Goal: Communication & Community: Answer question/provide support

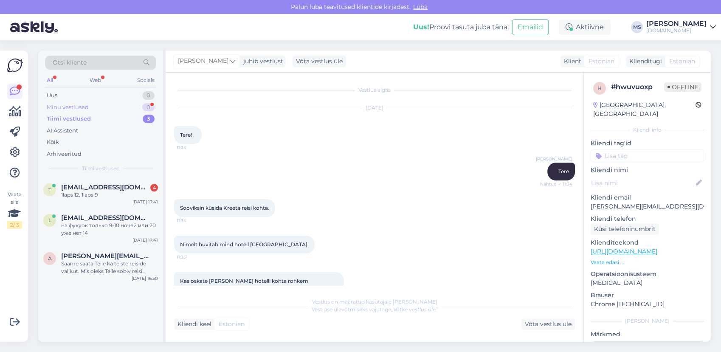
scroll to position [1857, 0]
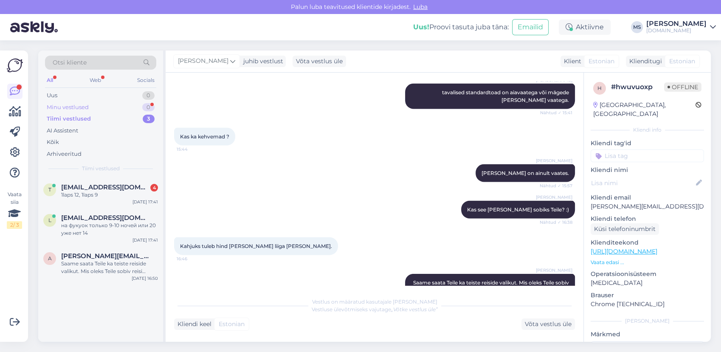
click at [109, 108] on div "Minu vestlused 0" at bounding box center [100, 108] width 111 height 12
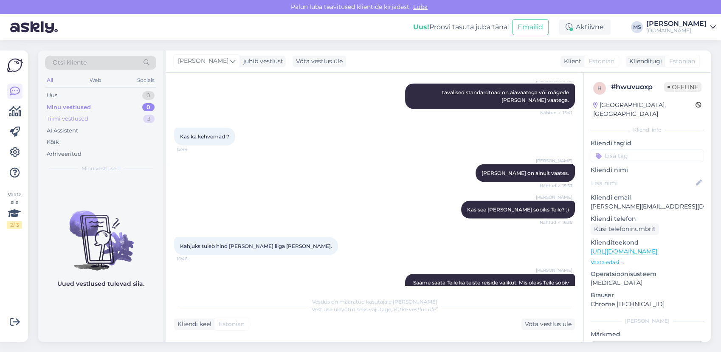
click at [102, 120] on div "Tiimi vestlused 3" at bounding box center [100, 119] width 111 height 12
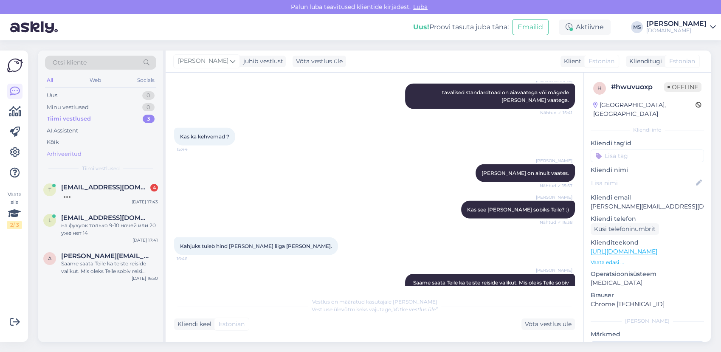
click at [78, 150] on div "Arhiveeritud" at bounding box center [64, 154] width 35 height 8
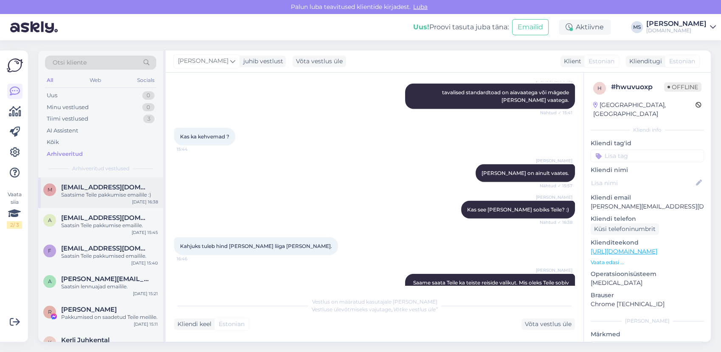
click at [79, 192] on div "Saatsime Teile pakkumise emailile :)" at bounding box center [109, 195] width 97 height 8
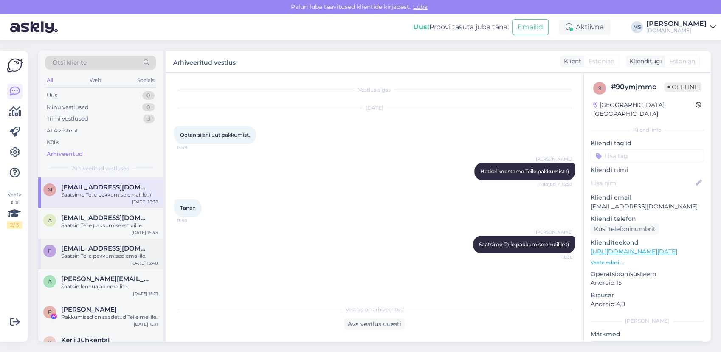
drag, startPoint x: 102, startPoint y: 229, endPoint x: 103, endPoint y: 242, distance: 13.2
click at [103, 236] on div "a [EMAIL_ADDRESS][DOMAIN_NAME] Saatsin Teile pakkumise emailile. [DATE] 15:45" at bounding box center [100, 223] width 125 height 31
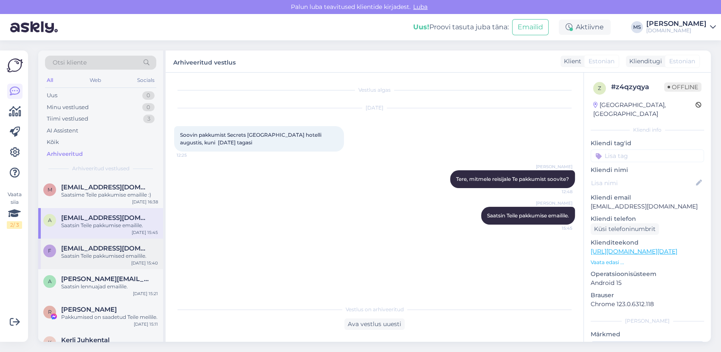
drag, startPoint x: 102, startPoint y: 253, endPoint x: 100, endPoint y: 267, distance: 13.7
click at [101, 263] on div "f [EMAIL_ADDRESS][DOMAIN_NAME] Saatsin Teile pakkumised emailile. [DATE] 15:40" at bounding box center [100, 254] width 125 height 31
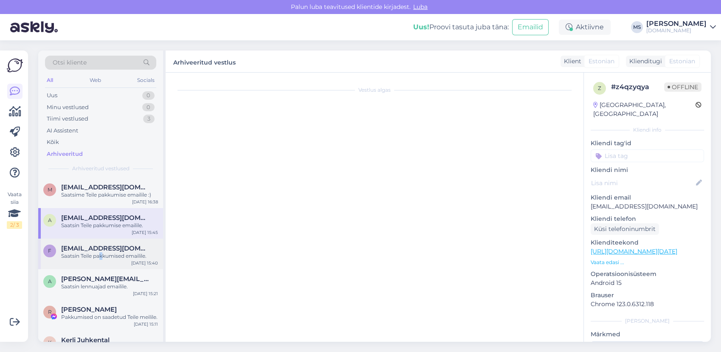
scroll to position [494, 0]
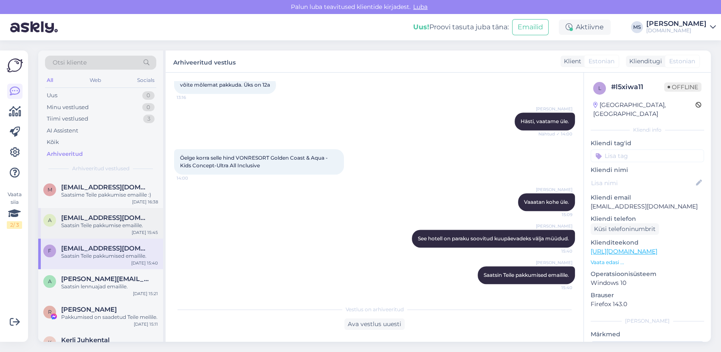
drag, startPoint x: 100, startPoint y: 267, endPoint x: 91, endPoint y: 229, distance: 38.5
click at [91, 229] on div "a [EMAIL_ADDRESS][DOMAIN_NAME] Saatsin Teile pakkumise emailile. [DATE] 15:45" at bounding box center [100, 223] width 125 height 31
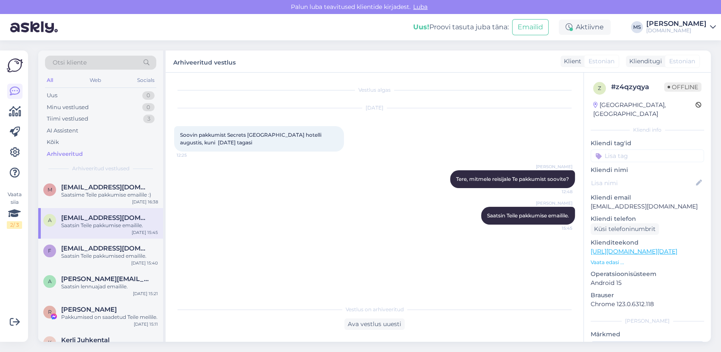
scroll to position [0, 0]
drag, startPoint x: 81, startPoint y: 257, endPoint x: 76, endPoint y: 283, distance: 26.3
click at [80, 263] on div "f [EMAIL_ADDRESS][DOMAIN_NAME] Saatsin Teile pakkumised emailile. [DATE] 15:40" at bounding box center [100, 254] width 125 height 31
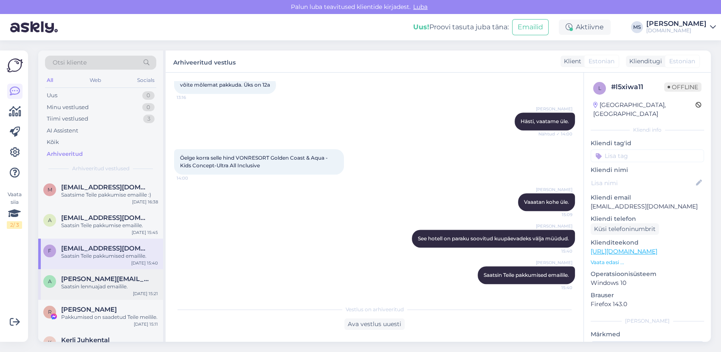
click at [76, 284] on div "Saatsin lennuajad emailile." at bounding box center [109, 287] width 97 height 8
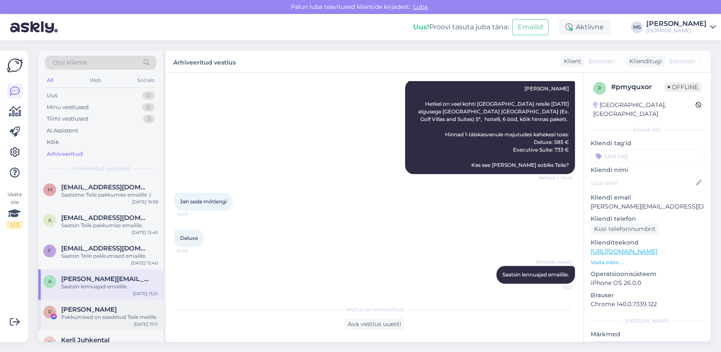
click at [78, 311] on span "[PERSON_NAME]" at bounding box center [89, 310] width 56 height 8
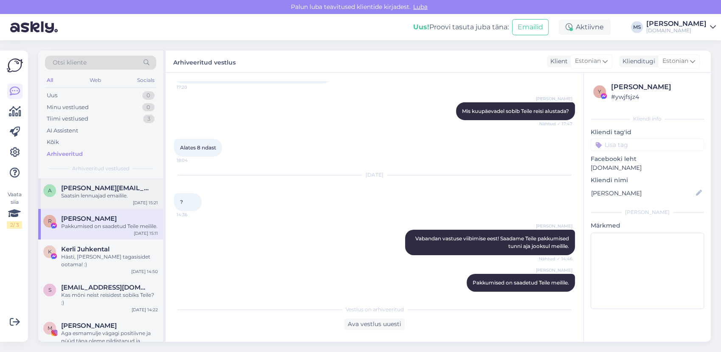
scroll to position [94, 0]
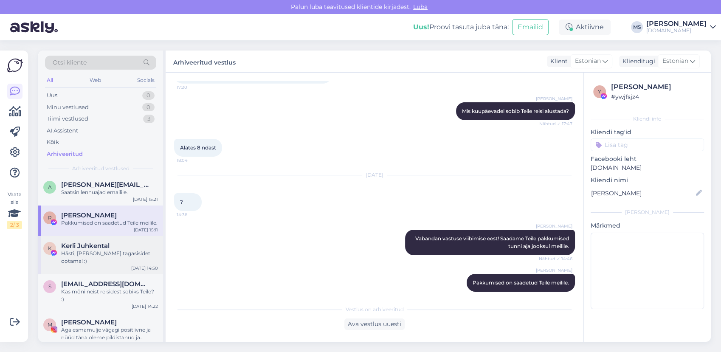
drag, startPoint x: 92, startPoint y: 255, endPoint x: 99, endPoint y: 277, distance: 23.1
click at [92, 250] on span "Kerli Juhkental" at bounding box center [85, 246] width 48 height 8
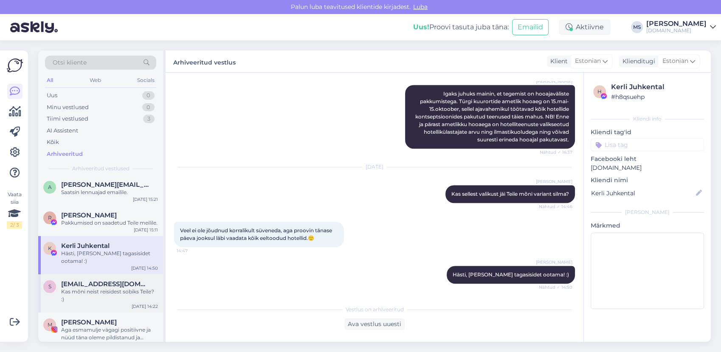
click at [96, 288] on span "[EMAIL_ADDRESS][DOMAIN_NAME]" at bounding box center [105, 284] width 88 height 8
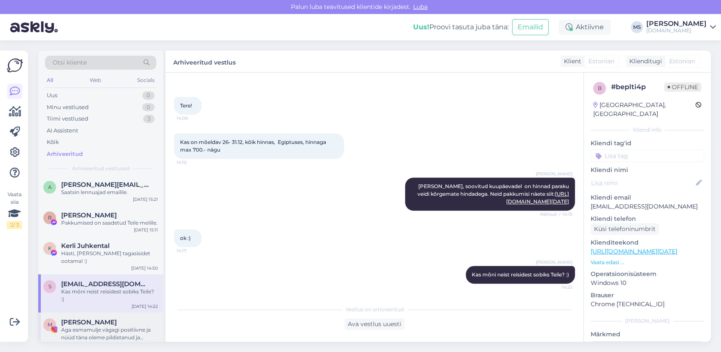
click at [92, 319] on span "[PERSON_NAME]" at bounding box center [89, 323] width 56 height 8
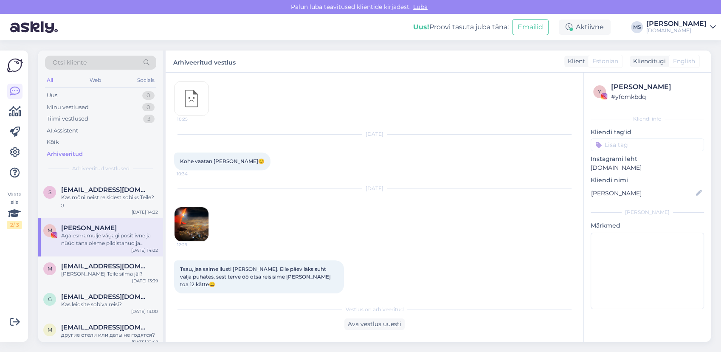
scroll to position [409, 0]
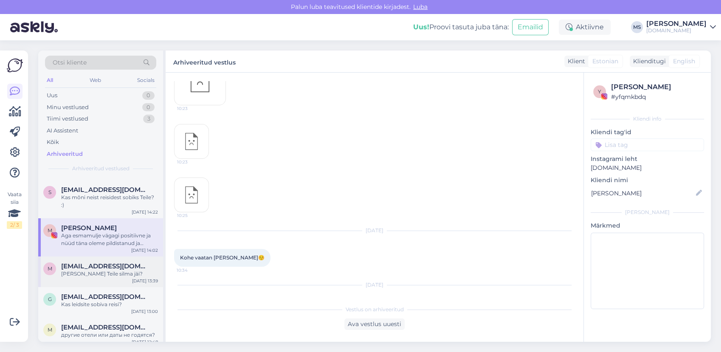
click at [109, 276] on div "[PERSON_NAME] Teile silma jäi?" at bounding box center [109, 274] width 97 height 8
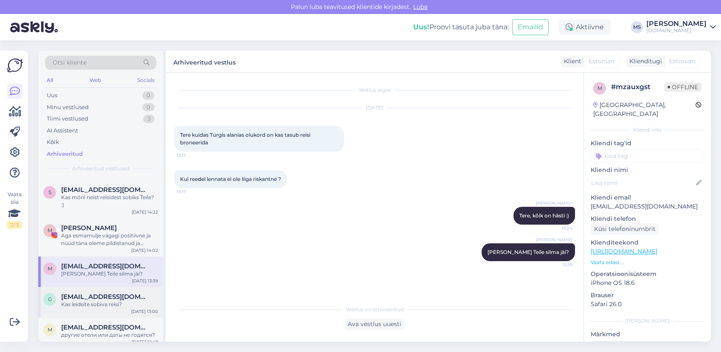
click at [94, 305] on div "Kas leidsite sobiva reisi?" at bounding box center [109, 305] width 97 height 8
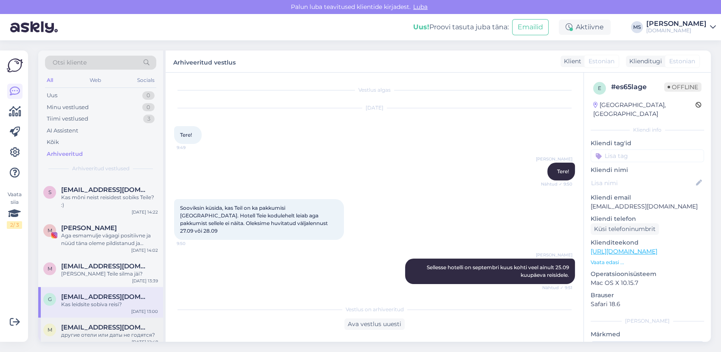
scroll to position [538, 0]
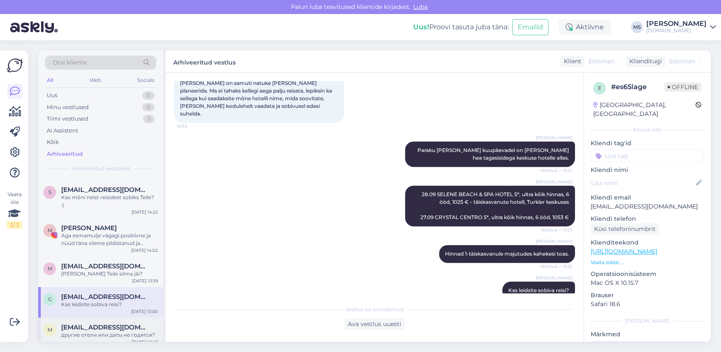
click at [92, 328] on span "[EMAIL_ADDRESS][DOMAIN_NAME]" at bounding box center [105, 328] width 88 height 8
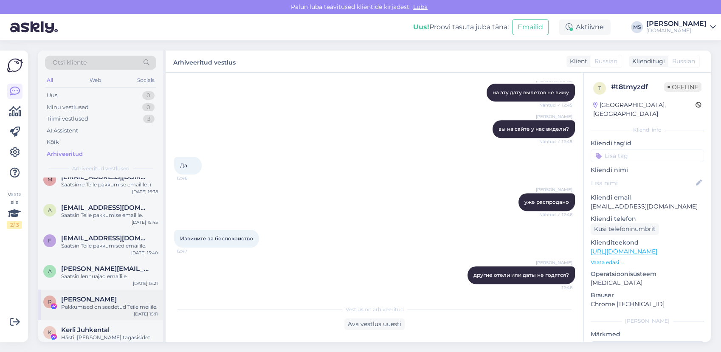
scroll to position [0, 0]
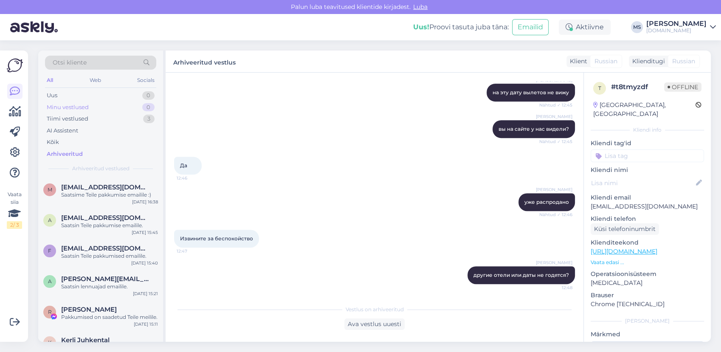
click at [116, 105] on div "Minu vestlused 0" at bounding box center [100, 108] width 111 height 12
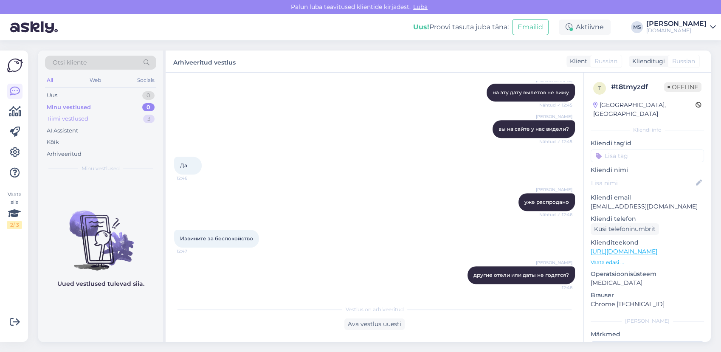
click at [102, 117] on div "Tiimi vestlused 3" at bounding box center [100, 119] width 111 height 12
